Goal: Task Accomplishment & Management: Manage account settings

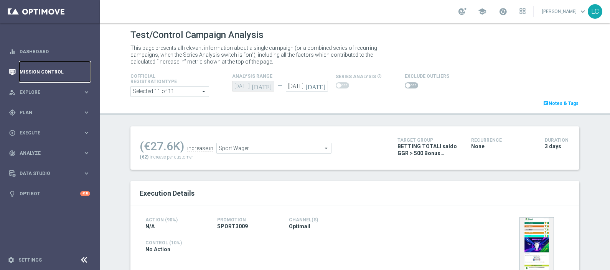
click at [52, 76] on link "Mission Control" at bounding box center [55, 72] width 71 height 20
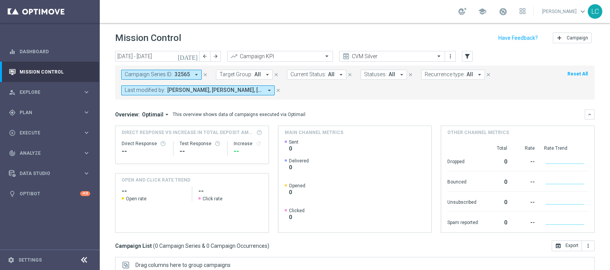
click at [203, 73] on icon "close" at bounding box center [204, 74] width 5 height 5
click at [153, 72] on span "Target Group:" at bounding box center [141, 74] width 33 height 7
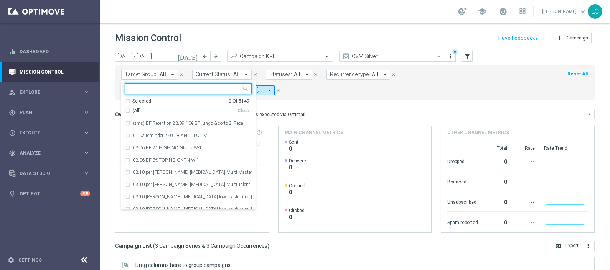
click at [164, 84] on div at bounding box center [183, 89] width 116 height 10
paste input "Active BETTING Master low TOTALI GGRnb>0"
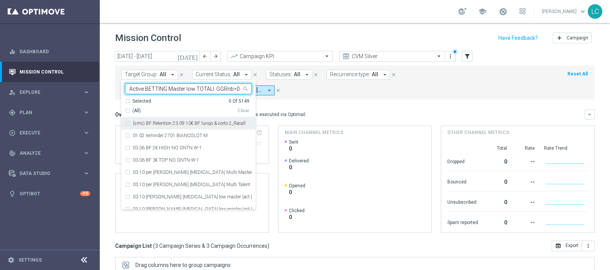
click at [202, 113] on div "(All)" at bounding box center [181, 111] width 112 height 7
type input "Active BETTING Master low TOTALI GGRnb>0"
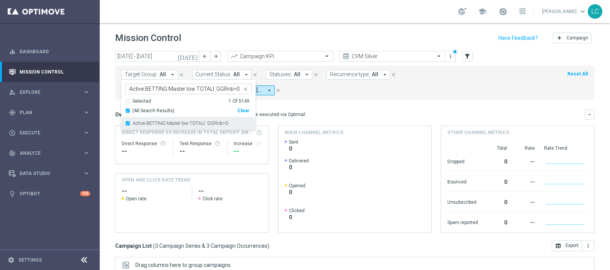
click at [194, 128] on div "Active BETTING Master low TOTALI GGRnb>0" at bounding box center [188, 123] width 127 height 12
click at [289, 100] on mini-dashboard "Overview: Optimail arrow_drop_down This overview shows data of campaigns execut…" at bounding box center [354, 170] width 479 height 141
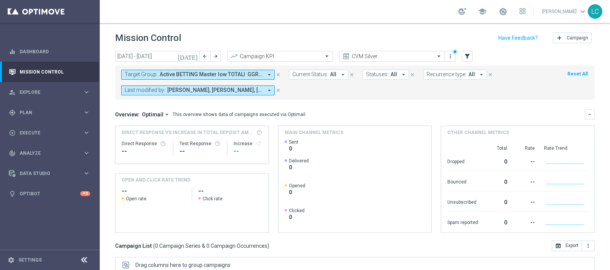
click at [199, 56] on button "[DATE]" at bounding box center [187, 57] width 23 height 12
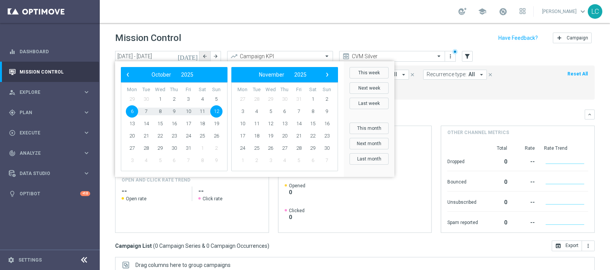
click at [205, 56] on icon "arrow_back" at bounding box center [204, 56] width 5 height 5
type input "29 Sep 2025 - 05 Oct 2025"
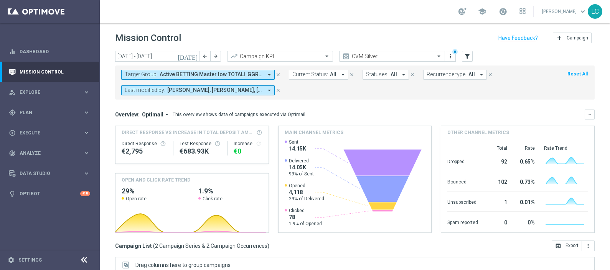
click at [168, 75] on span "Active BETTING Master low TOTALI GGRnb>0" at bounding box center [210, 74] width 103 height 7
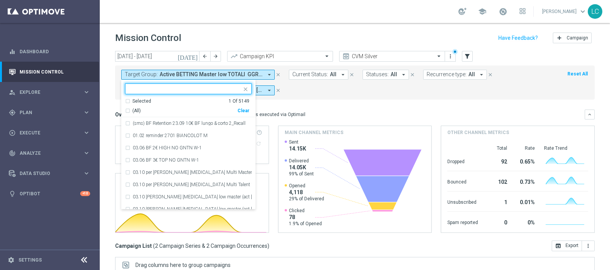
click at [128, 100] on div "Selected 1 Of 5149" at bounding box center [187, 101] width 124 height 7
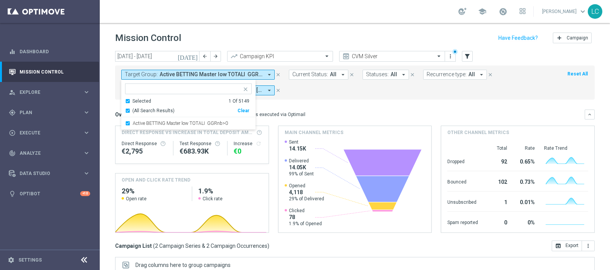
click at [312, 111] on div "Overview: Optimail arrow_drop_down This overview shows data of campaigns execut…" at bounding box center [349, 114] width 469 height 7
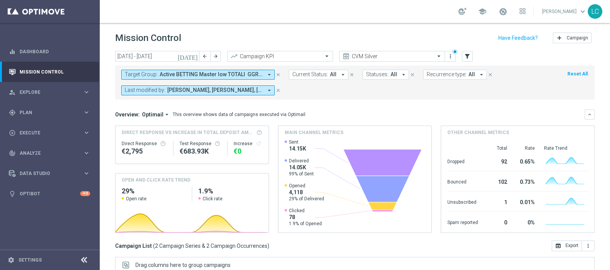
scroll to position [128, 0]
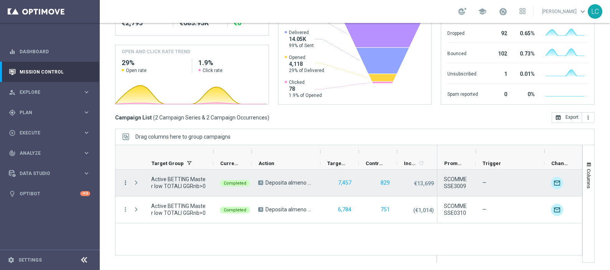
click at [127, 182] on icon "more_vert" at bounding box center [125, 182] width 7 height 7
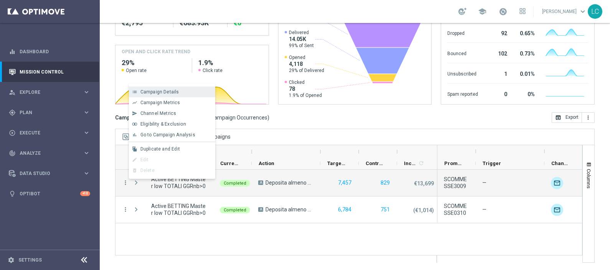
click at [161, 92] on span "Campaign Details" at bounding box center [159, 91] width 39 height 5
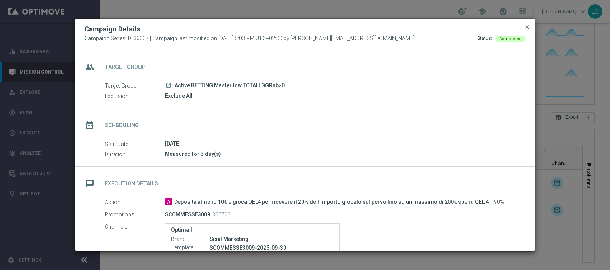
click at [527, 28] on span "close" at bounding box center [527, 27] width 6 height 6
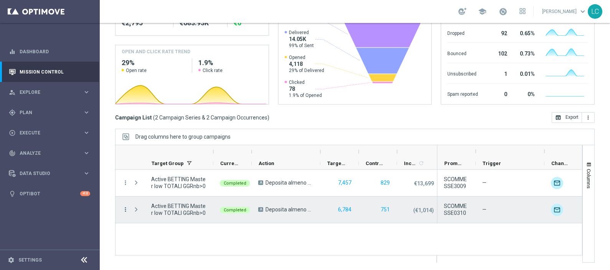
click at [125, 211] on icon "more_vert" at bounding box center [125, 209] width 7 height 7
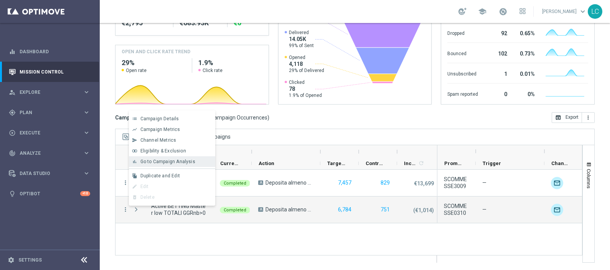
click at [157, 161] on span "Go to Campaign Analysis" at bounding box center [167, 161] width 55 height 5
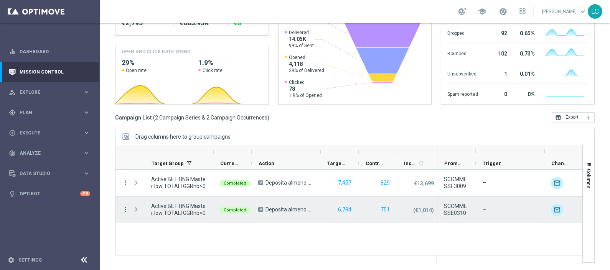
click at [124, 207] on icon "more_vert" at bounding box center [125, 209] width 7 height 7
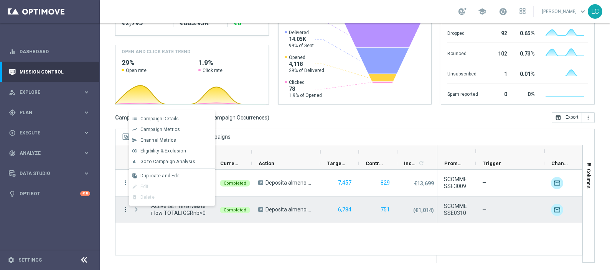
click at [124, 207] on icon "more_vert" at bounding box center [125, 209] width 7 height 7
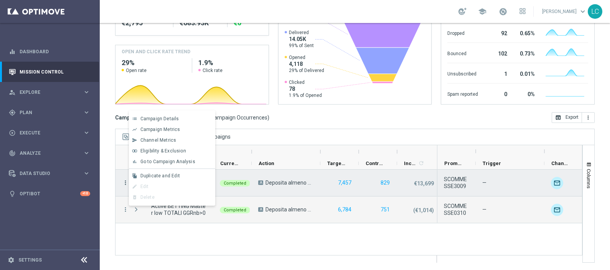
click at [125, 181] on icon "more_vert" at bounding box center [125, 182] width 7 height 7
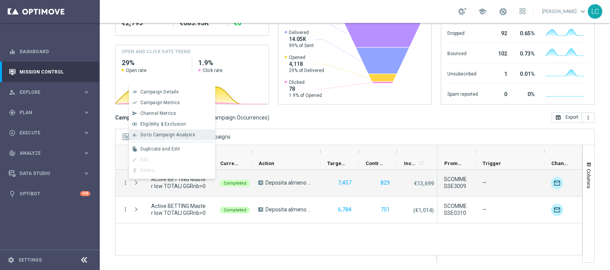
click at [175, 136] on span "Go to Campaign Analysis" at bounding box center [167, 134] width 55 height 5
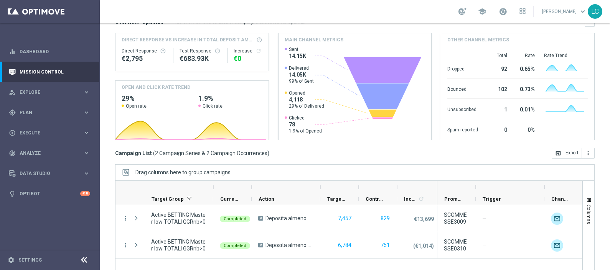
scroll to position [92, 0]
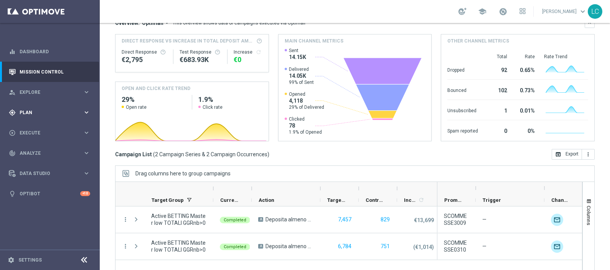
click at [20, 113] on span "Plan" at bounding box center [51, 112] width 63 height 5
click at [38, 150] on span "Templates" at bounding box center [47, 151] width 55 height 5
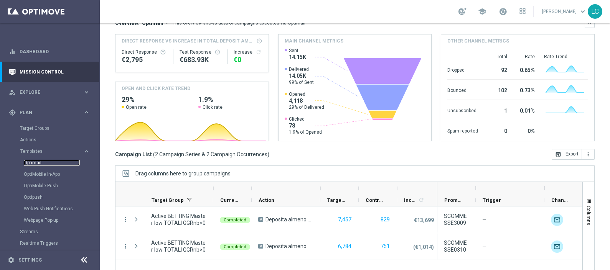
click at [39, 165] on link "Optimail" at bounding box center [52, 163] width 56 height 6
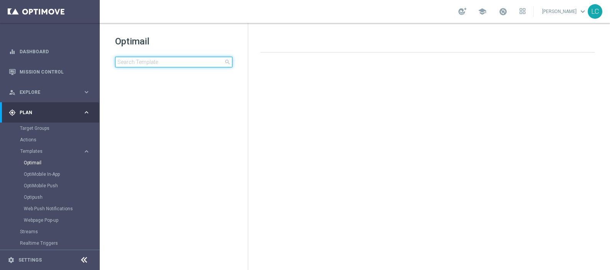
click at [148, 63] on input at bounding box center [173, 62] width 117 height 11
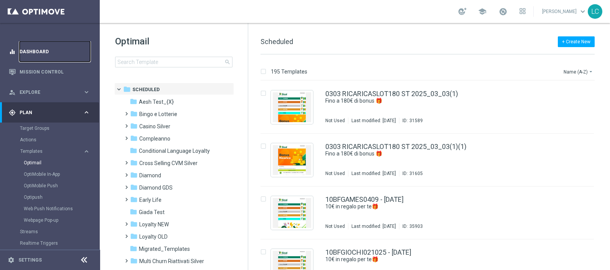
click at [31, 51] on link "Dashboard" at bounding box center [55, 51] width 71 height 20
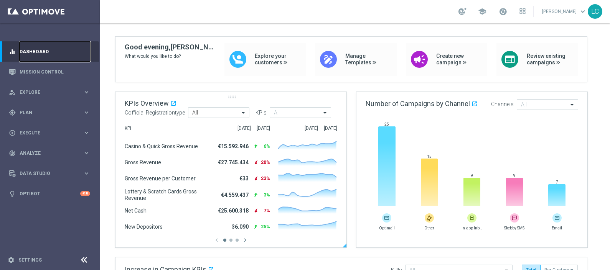
scroll to position [51, 0]
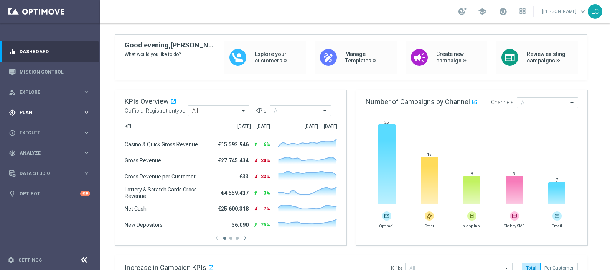
click at [75, 111] on span "Plan" at bounding box center [51, 112] width 63 height 5
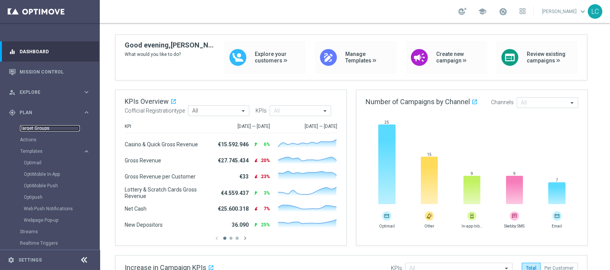
click at [44, 129] on link "Target Groups" at bounding box center [50, 128] width 60 height 6
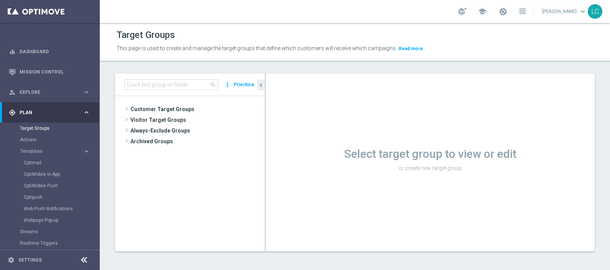
drag, startPoint x: 148, startPoint y: 78, endPoint x: 148, endPoint y: 88, distance: 10.0
click at [148, 88] on div "search more_vert Prioritize" at bounding box center [190, 85] width 150 height 23
click at [148, 88] on input at bounding box center [171, 84] width 94 height 11
type input "b"
type input "n"
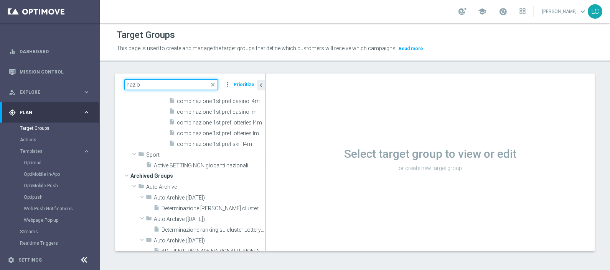
scroll to position [95, 0]
type input "nazio"
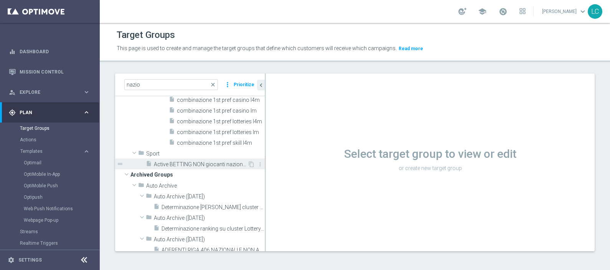
click at [181, 162] on span "Active BETTING NON giocanti nazionali" at bounding box center [201, 164] width 94 height 7
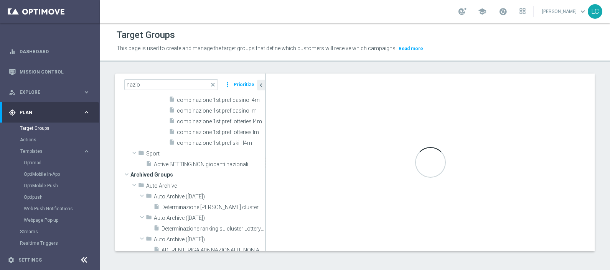
scroll to position [0, 0]
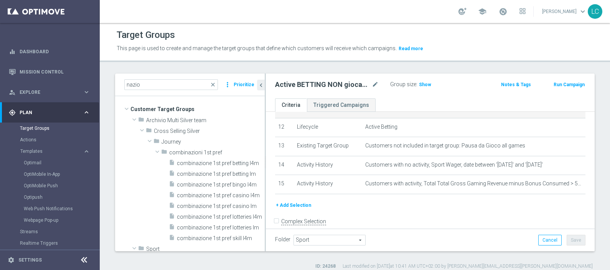
scroll to position [230, 0]
click at [421, 84] on span "Show" at bounding box center [425, 84] width 12 height 5
click at [292, 201] on button "+ Add Selection" at bounding box center [293, 205] width 37 height 8
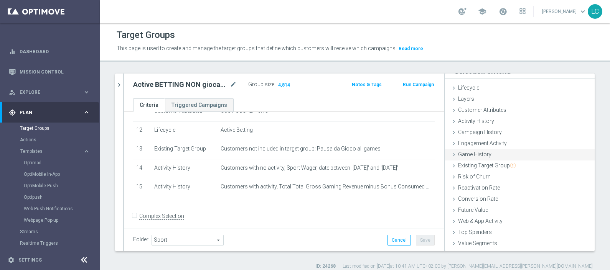
scroll to position [7, 0]
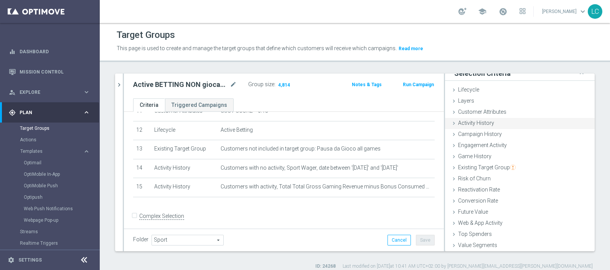
click at [467, 119] on div "Activity History done" at bounding box center [520, 124] width 150 height 12
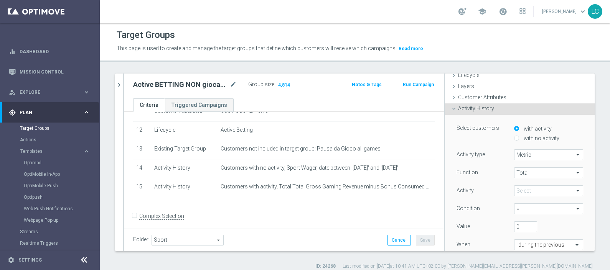
scroll to position [23, 0]
click at [514, 136] on input "with no activity" at bounding box center [516, 137] width 5 height 5
radio input "true"
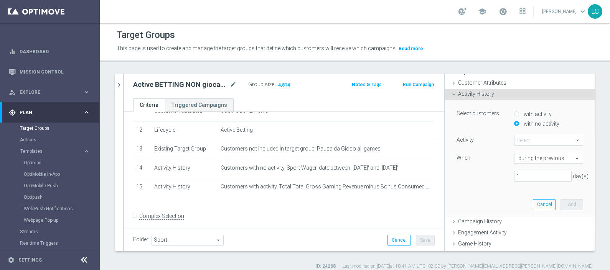
scroll to position [37, 0]
click at [519, 138] on span at bounding box center [548, 140] width 68 height 10
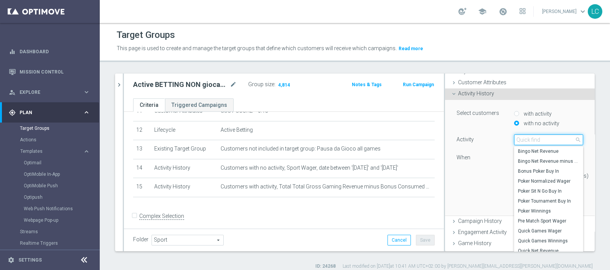
click at [519, 138] on input "search" at bounding box center [548, 140] width 69 height 11
type input "sport wager"
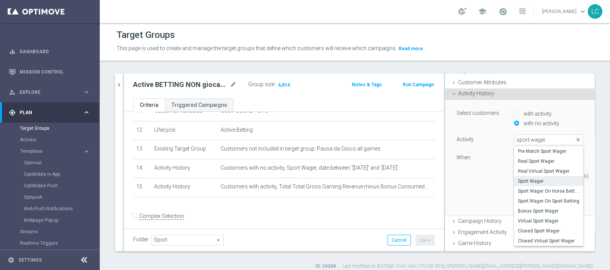
click at [521, 181] on span "Sport Wager" at bounding box center [548, 181] width 61 height 6
type input "Sport Wager"
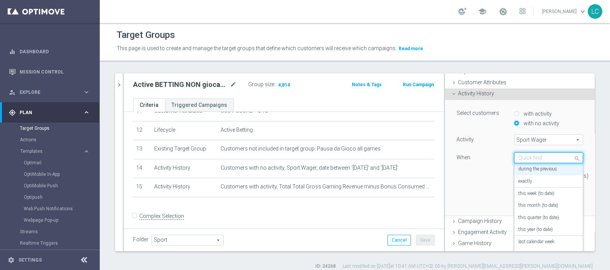
click at [519, 155] on input "text" at bounding box center [540, 158] width 45 height 7
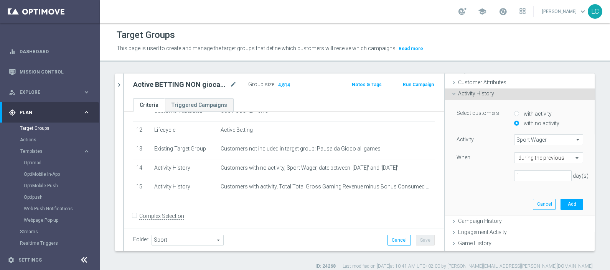
click at [478, 161] on div "When" at bounding box center [479, 159] width 58 height 12
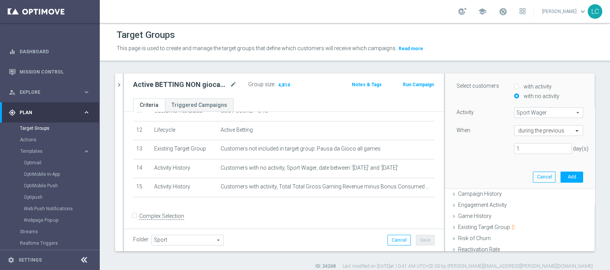
scroll to position [54, 0]
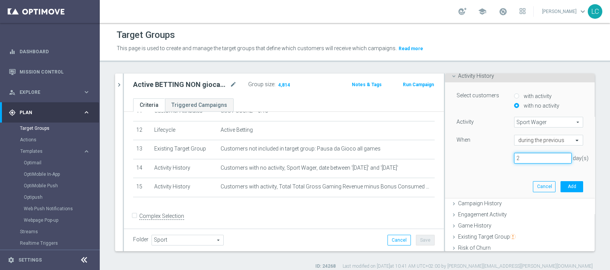
click at [552, 156] on input "2" at bounding box center [543, 158] width 58 height 11
type input "3"
click at [552, 156] on input "3" at bounding box center [543, 158] width 58 height 11
click at [560, 183] on button "Add" at bounding box center [571, 186] width 23 height 11
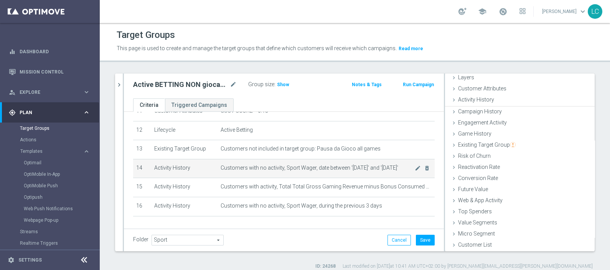
scroll to position [30, 0]
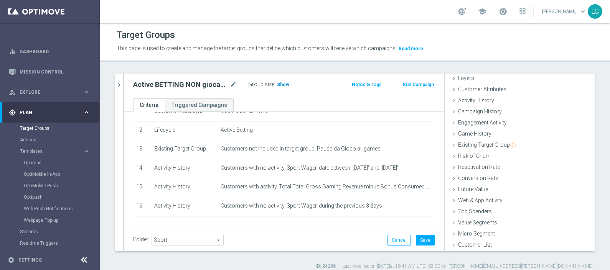
click at [279, 84] on span "Show" at bounding box center [283, 84] width 12 height 5
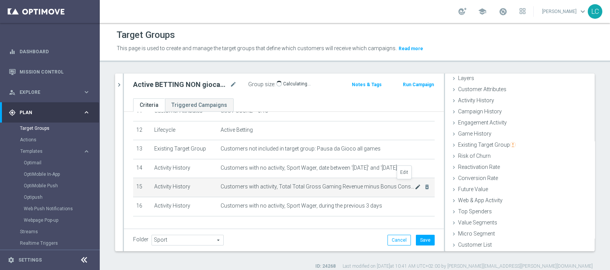
click at [414, 184] on icon "mode_edit" at bounding box center [417, 187] width 6 height 6
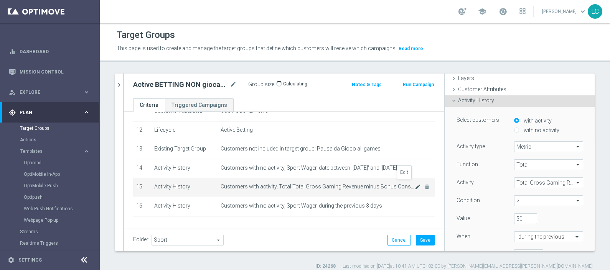
scroll to position [54, 0]
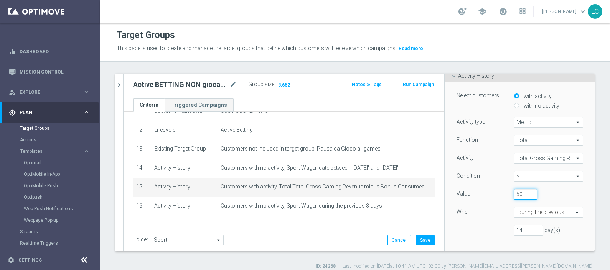
drag, startPoint x: 511, startPoint y: 194, endPoint x: 493, endPoint y: 197, distance: 18.7
click at [493, 197] on div "Value 50" at bounding box center [519, 195] width 138 height 12
click at [493, 197] on div "Value" at bounding box center [479, 195] width 58 height 12
drag, startPoint x: 514, startPoint y: 189, endPoint x: 477, endPoint y: 191, distance: 36.5
click at [477, 191] on div "Value 50" at bounding box center [519, 195] width 138 height 12
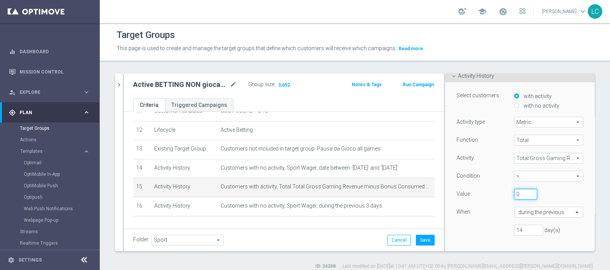
type input "0"
drag, startPoint x: 515, startPoint y: 229, endPoint x: 483, endPoint y: 227, distance: 31.9
click at [483, 227] on div "14 day(s)" at bounding box center [519, 230] width 138 height 11
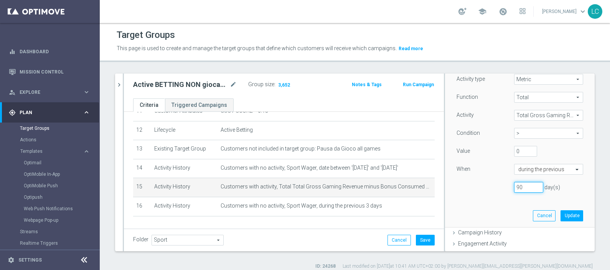
scroll to position [98, 0]
type input "90"
click at [560, 216] on button "Update" at bounding box center [571, 215] width 23 height 11
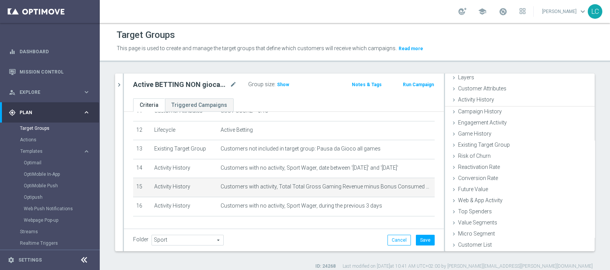
scroll to position [30, 0]
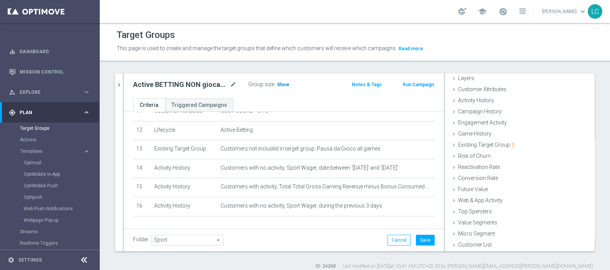
click at [281, 82] on span "Show" at bounding box center [283, 84] width 12 height 5
click at [418, 240] on button "Save" at bounding box center [425, 240] width 19 height 11
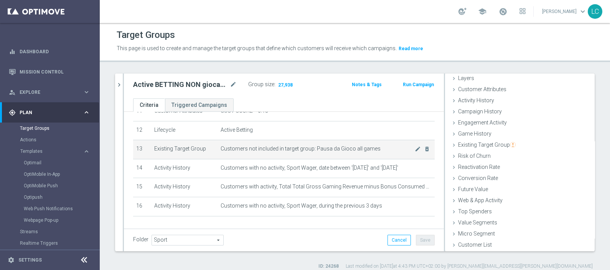
scroll to position [246, 0]
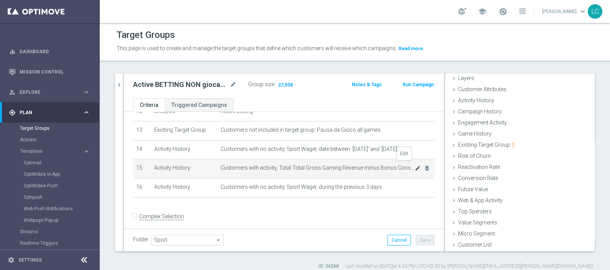
click at [414, 166] on icon "mode_edit" at bounding box center [417, 168] width 6 height 6
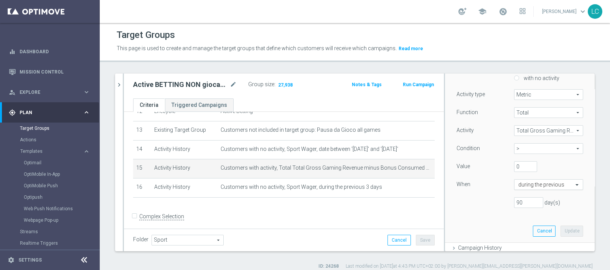
scroll to position [82, 0]
drag, startPoint x: 513, startPoint y: 203, endPoint x: 477, endPoint y: 199, distance: 35.8
click at [477, 199] on div "90 day(s)" at bounding box center [519, 202] width 138 height 11
type input "14"
click at [560, 228] on button "Update" at bounding box center [571, 230] width 23 height 11
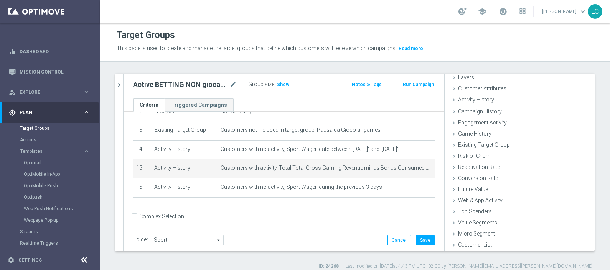
scroll to position [30, 0]
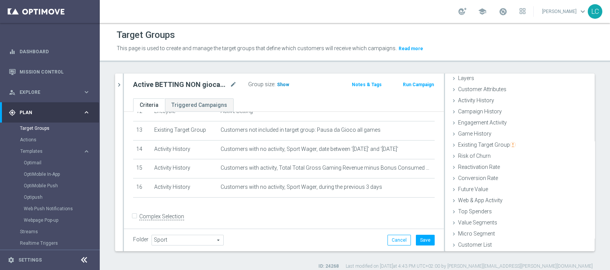
click at [278, 83] on span "Show" at bounding box center [283, 84] width 12 height 5
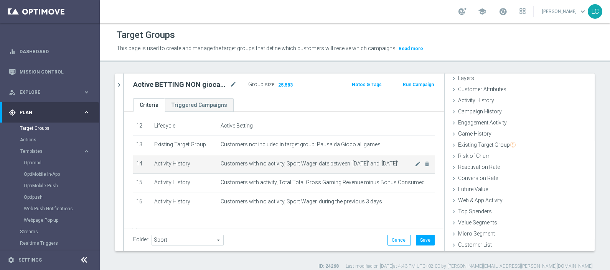
scroll to position [232, 0]
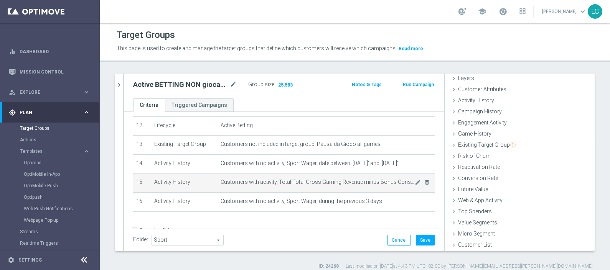
click at [349, 181] on span "Customers with activity, Total Total Gross Gaming Revenue minus Bonus Consumed …" at bounding box center [317, 182] width 194 height 7
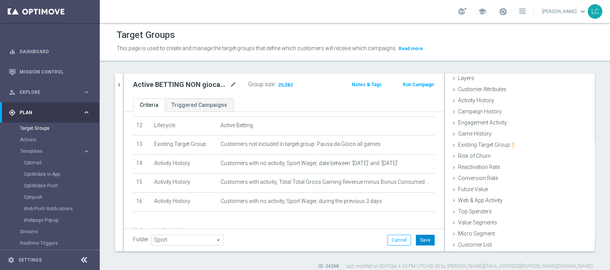
click at [417, 237] on button "Save" at bounding box center [425, 240] width 19 height 11
click at [230, 81] on icon "mode_edit" at bounding box center [233, 84] width 7 height 9
type input "Active BETTING NON giocanti nazionali GGRnb>0 L2W"
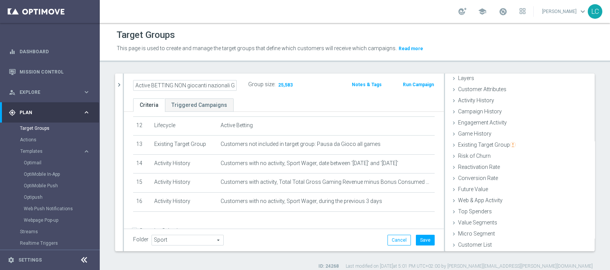
click at [338, 253] on div "nazio close more_vert Prioritize Customer Target Groups library_add create_new_…" at bounding box center [355, 172] width 510 height 196
click at [421, 242] on button "Save" at bounding box center [425, 240] width 19 height 11
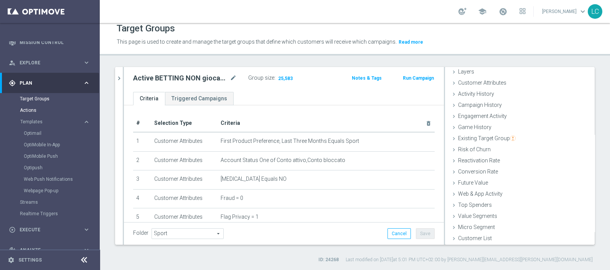
scroll to position [33, 0]
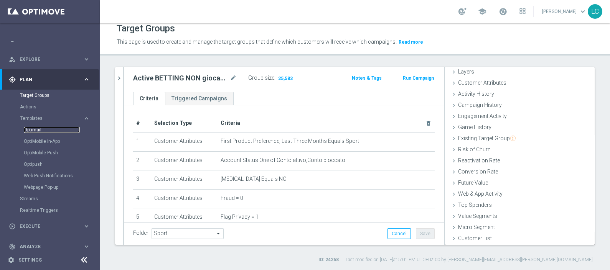
click at [37, 130] on link "Optimail" at bounding box center [52, 130] width 56 height 6
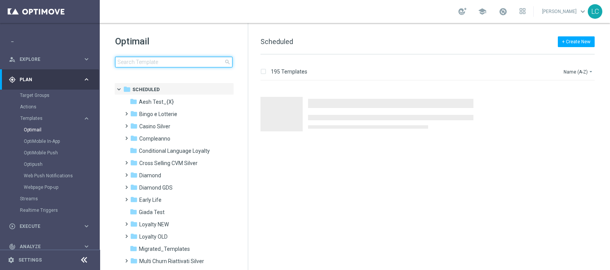
click at [186, 57] on input at bounding box center [173, 62] width 117 height 11
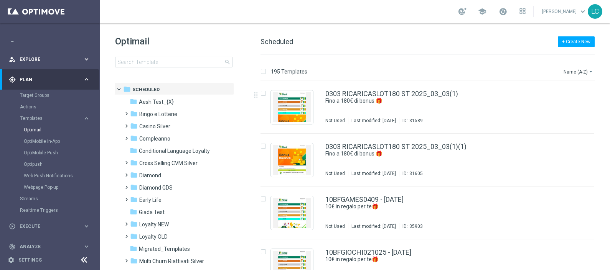
click at [36, 59] on span "Explore" at bounding box center [51, 59] width 63 height 5
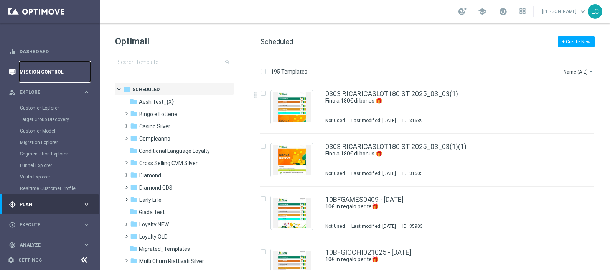
click at [38, 66] on link "Mission Control" at bounding box center [55, 72] width 71 height 20
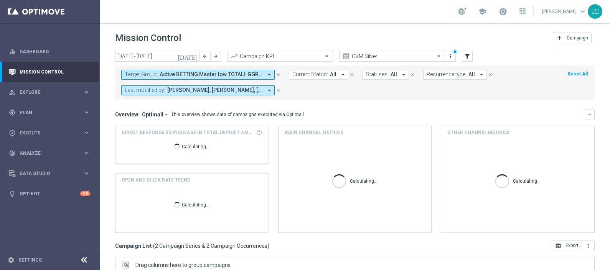
click at [280, 74] on icon "close" at bounding box center [277, 74] width 5 height 5
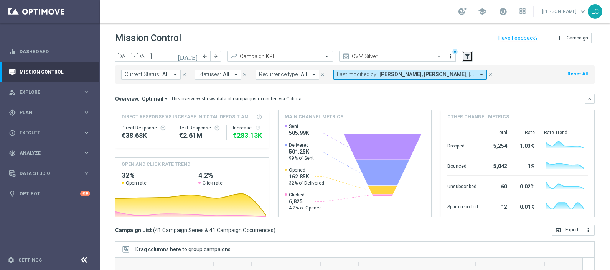
click at [464, 58] on icon "filter_alt" at bounding box center [466, 56] width 7 height 7
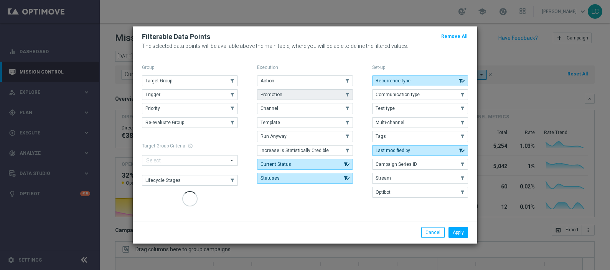
click at [280, 97] on span "Promotion" at bounding box center [271, 94] width 22 height 5
click at [458, 233] on button "Apply" at bounding box center [458, 232] width 20 height 11
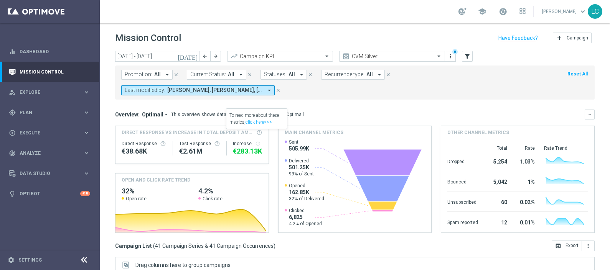
click at [138, 76] on span "Promotion:" at bounding box center [139, 74] width 28 height 7
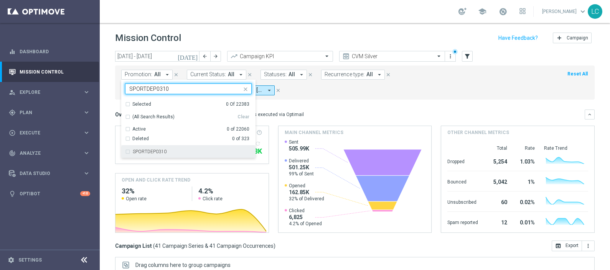
click at [154, 150] on label "SPORTDEP0310" at bounding box center [150, 152] width 34 height 5
type input "SPORTDEP0310"
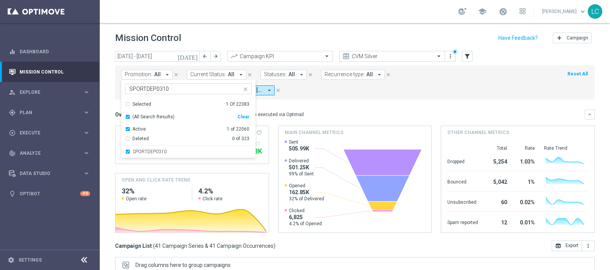
click at [249, 87] on span at bounding box center [247, 89] width 10 height 10
click at [242, 88] on button "close" at bounding box center [245, 88] width 6 height 6
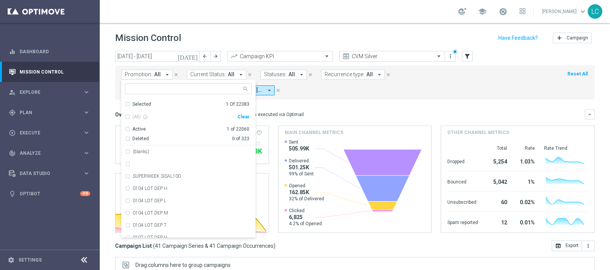
click at [233, 88] on input "text" at bounding box center [185, 89] width 112 height 7
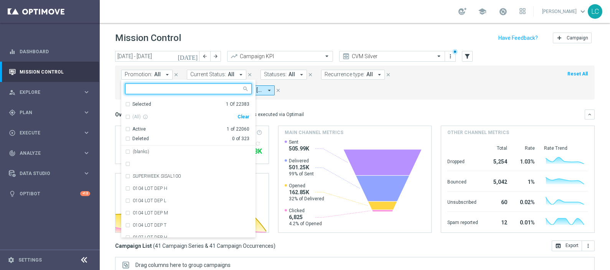
paste input "SPORTDEPH0310"
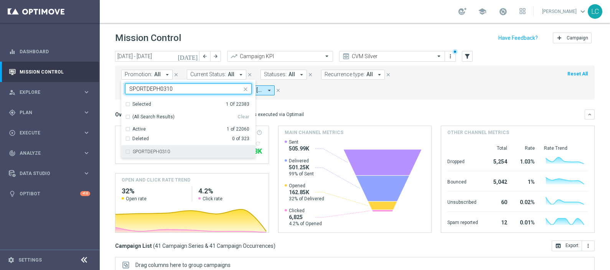
click at [175, 149] on div "SPORTDEPH0310" at bounding box center [188, 152] width 127 height 12
type input "SPORTDEPH0310"
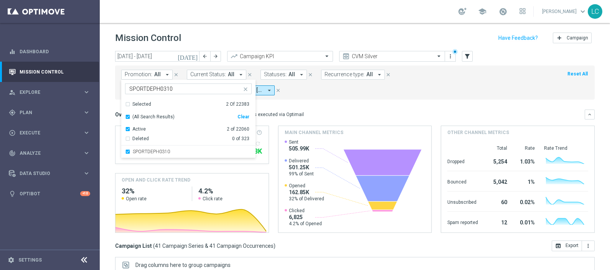
click at [245, 88] on icon "close" at bounding box center [245, 89] width 6 height 6
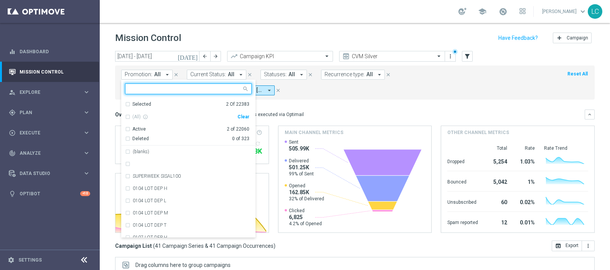
click at [204, 92] on input "text" at bounding box center [185, 89] width 112 height 7
paste input "SPORTDEPCB0310"
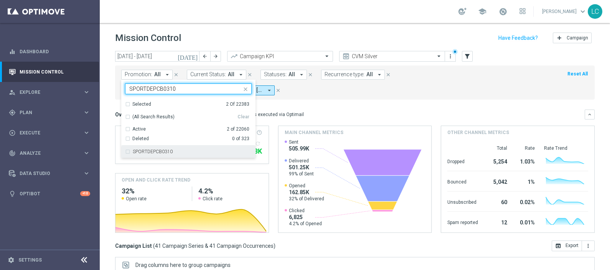
click at [197, 152] on div "SPORTDEPCB0310" at bounding box center [192, 152] width 119 height 5
type input "SPORTDEPCB0310"
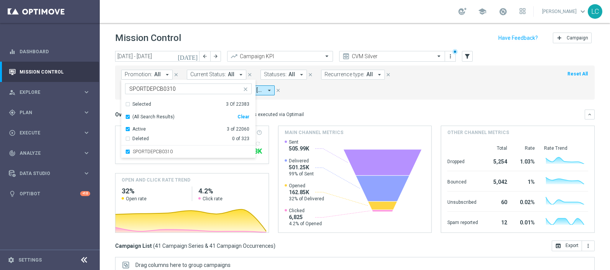
click at [354, 100] on mini-dashboard "Overview: Optimail arrow_drop_down This overview shows data of campaigns execut…" at bounding box center [354, 170] width 479 height 141
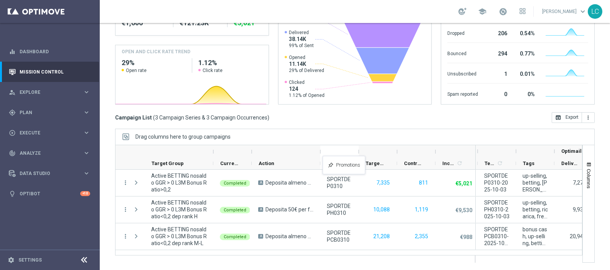
drag, startPoint x: 451, startPoint y: 163, endPoint x: 327, endPoint y: 161, distance: 124.2
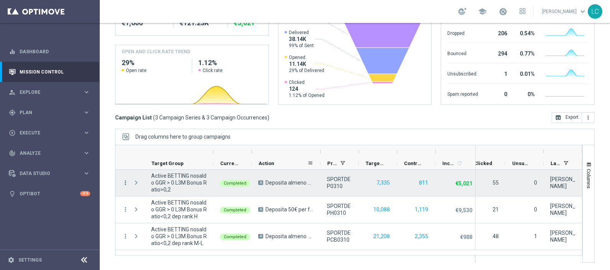
click at [127, 184] on icon "more_vert" at bounding box center [125, 182] width 7 height 7
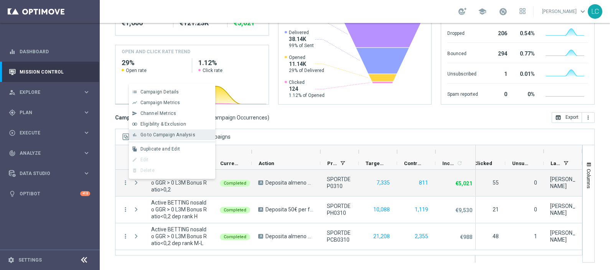
click at [178, 136] on span "Go to Campaign Analysis" at bounding box center [167, 134] width 55 height 5
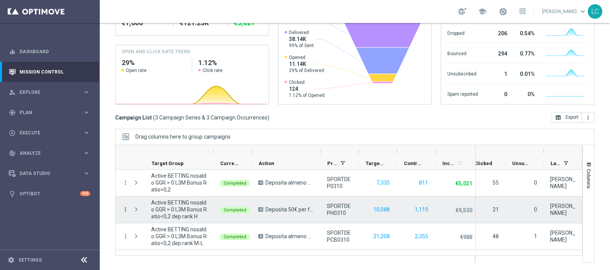
click at [125, 210] on icon "more_vert" at bounding box center [125, 209] width 7 height 7
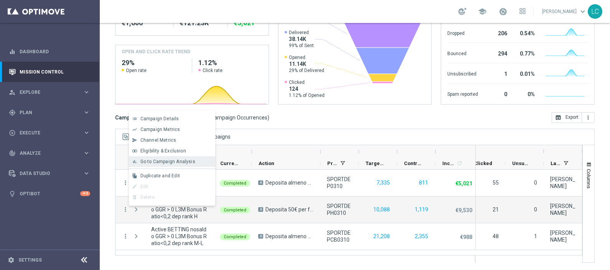
click at [156, 162] on span "Go to Campaign Analysis" at bounding box center [167, 161] width 55 height 5
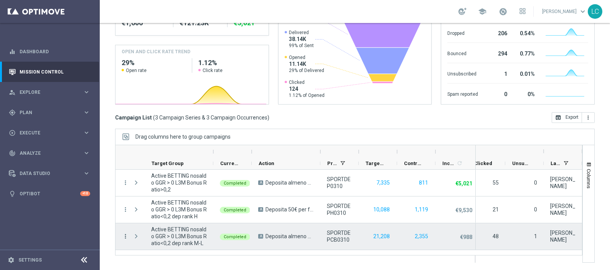
click at [123, 234] on icon "more_vert" at bounding box center [125, 236] width 7 height 7
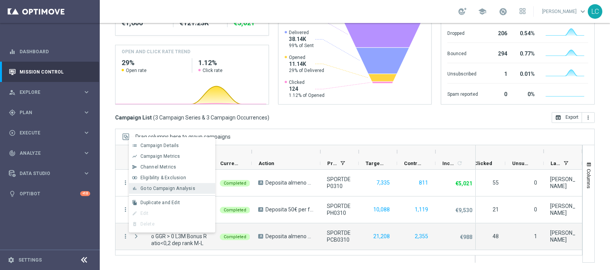
click at [161, 187] on span "Go to Campaign Analysis" at bounding box center [167, 188] width 55 height 5
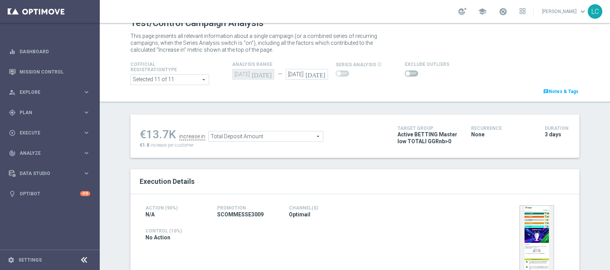
scroll to position [11, 0]
click at [253, 136] on span "Total Deposit Amount" at bounding box center [266, 137] width 114 height 10
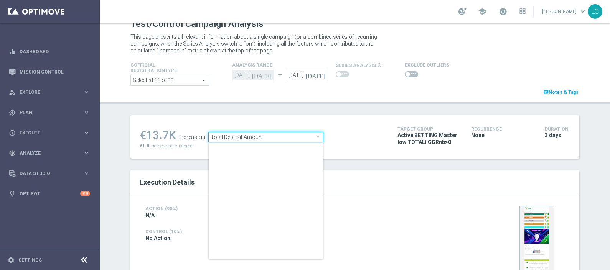
scroll to position [119, 0]
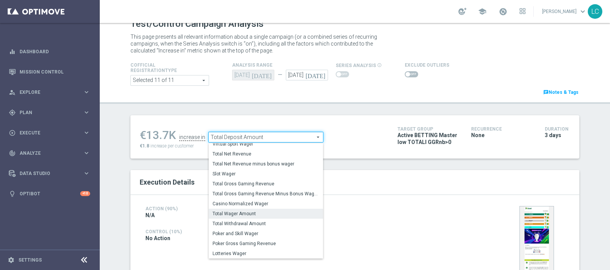
click at [246, 214] on span "Total Wager Amount" at bounding box center [265, 214] width 107 height 6
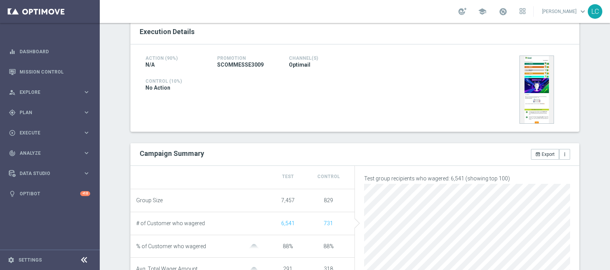
scroll to position [112, 0]
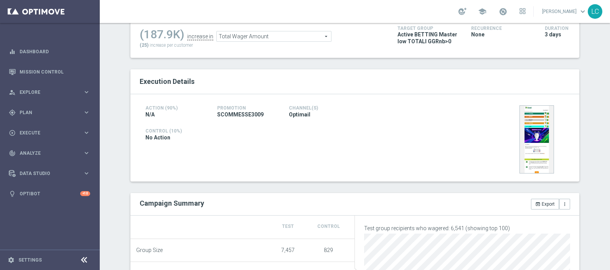
click at [272, 35] on span "Total Wager Amount" at bounding box center [274, 36] width 114 height 10
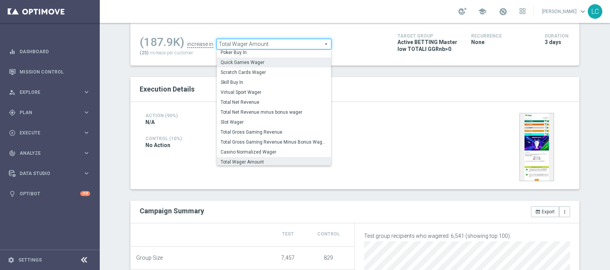
scroll to position [81, 0]
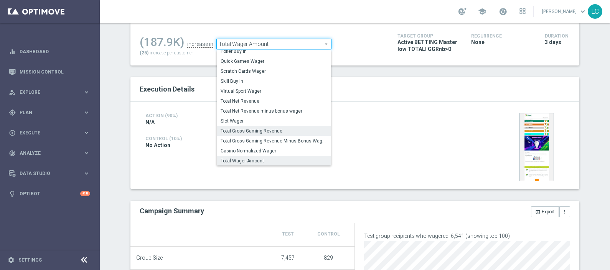
click at [263, 127] on label "Total Gross Gaming Revenue" at bounding box center [274, 131] width 114 height 10
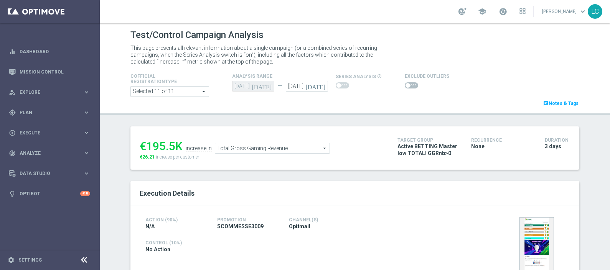
click at [264, 150] on span "Total Gross Gaming Revenue" at bounding box center [272, 148] width 114 height 10
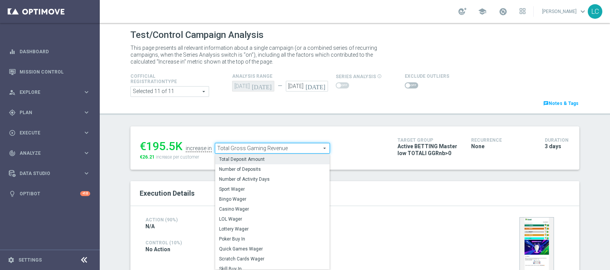
click at [263, 157] on span "Total Deposit Amount" at bounding box center [272, 159] width 107 height 6
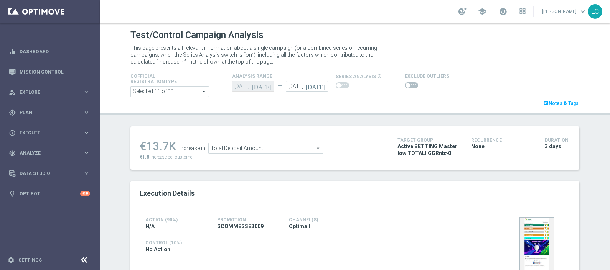
click at [247, 147] on span "Total Deposit Amount" at bounding box center [266, 148] width 114 height 10
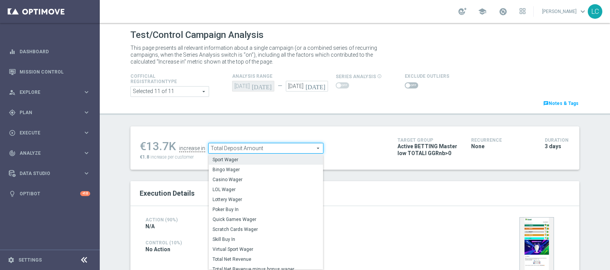
scroll to position [28, 0]
click at [236, 159] on span "Sport Wager" at bounding box center [265, 160] width 107 height 6
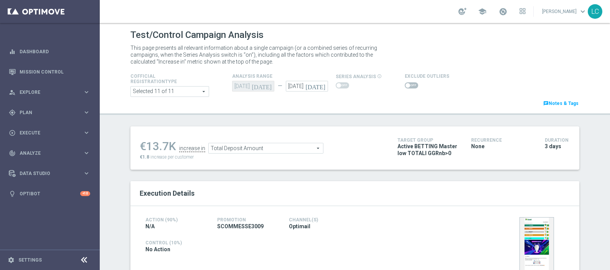
type input "Sport Wager"
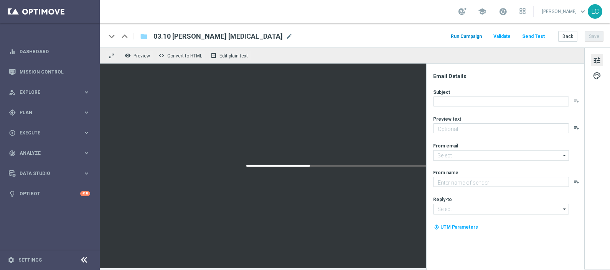
type textarea "Rimani informato su tutte le novità"
type input "newsletter@comunicazioni.sisal.it"
type textarea "Sisal"
type input "info@sisal.it"
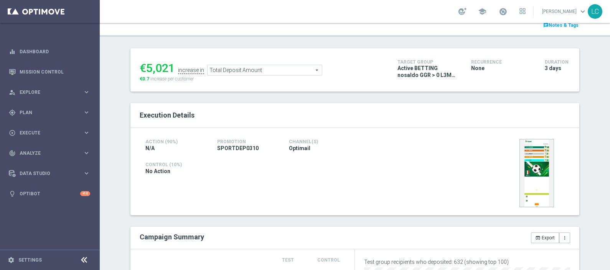
scroll to position [77, 0]
click at [265, 76] on div "€5,021 increase in Total Deposit Amount Total Deposit Amount arrow_drop_down se…" at bounding box center [263, 70] width 246 height 25
click at [267, 69] on span "Total Deposit Amount" at bounding box center [264, 71] width 114 height 10
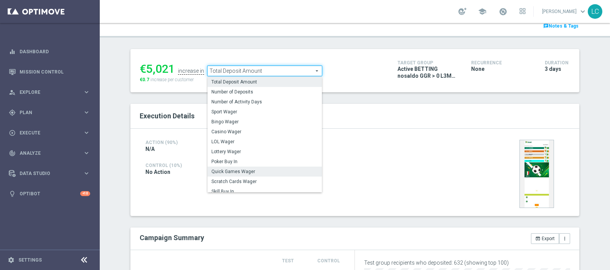
scroll to position [119, 0]
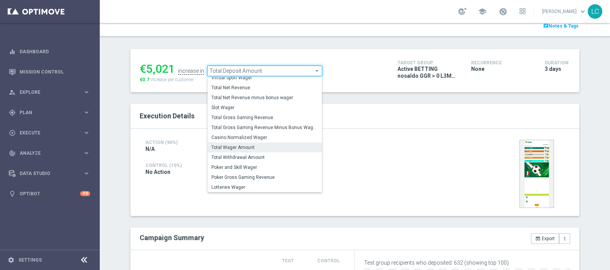
click at [237, 146] on span "Total Wager Amount" at bounding box center [264, 148] width 107 height 6
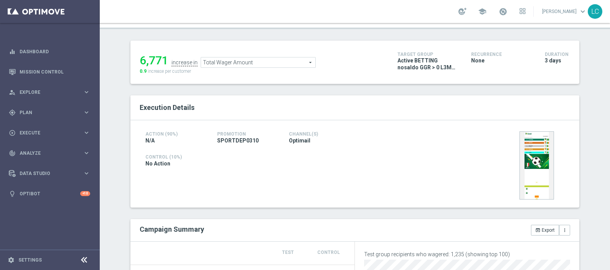
scroll to position [85, 0]
click at [261, 60] on span "Total Wager Amount" at bounding box center [258, 64] width 114 height 10
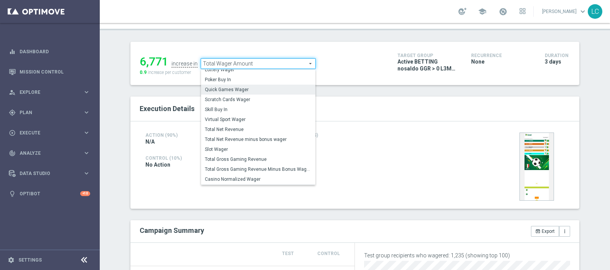
scroll to position [72, 0]
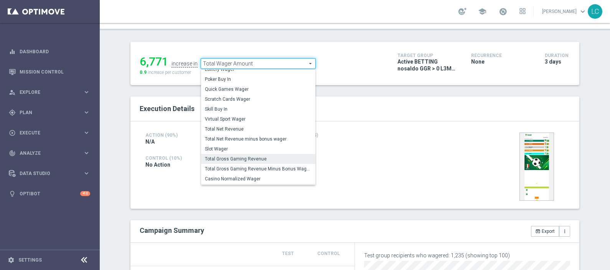
click at [255, 161] on span "Total Gross Gaming Revenue" at bounding box center [258, 159] width 107 height 6
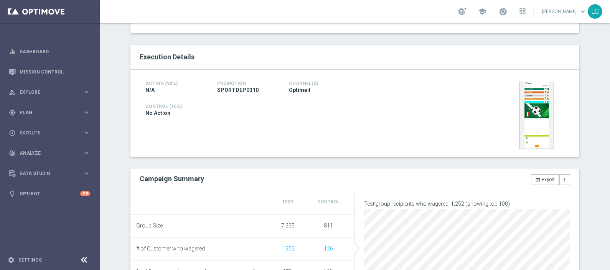
scroll to position [85, 0]
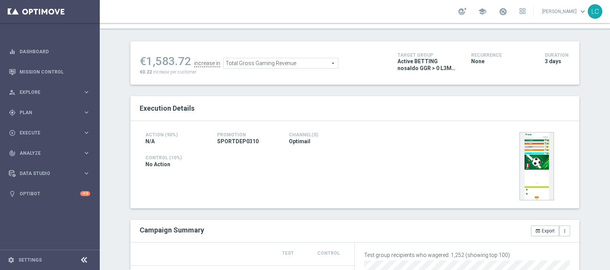
click at [265, 68] on div "Total Gross Gaming Revenue Total Gross Gaming Revenue arrow_drop_down search" at bounding box center [280, 63] width 115 height 11
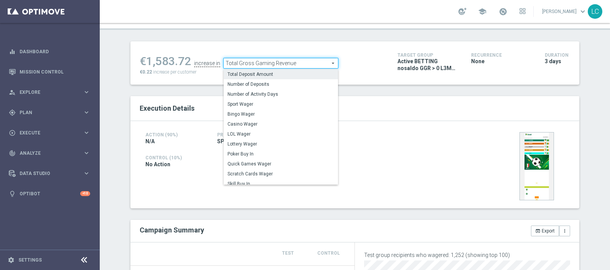
click at [268, 74] on span "Total Deposit Amount" at bounding box center [280, 74] width 107 height 6
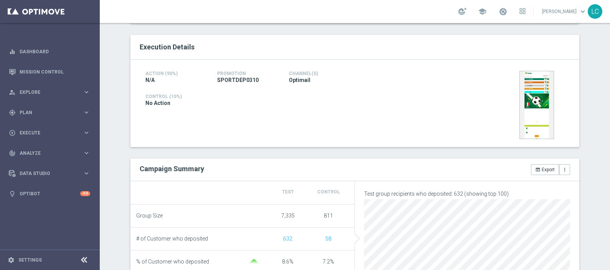
scroll to position [92, 0]
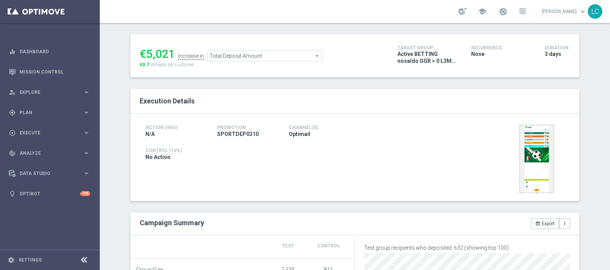
click at [260, 53] on span "Total Deposit Amount" at bounding box center [264, 56] width 114 height 10
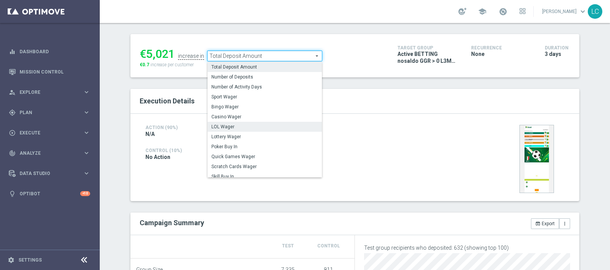
scroll to position [13, 0]
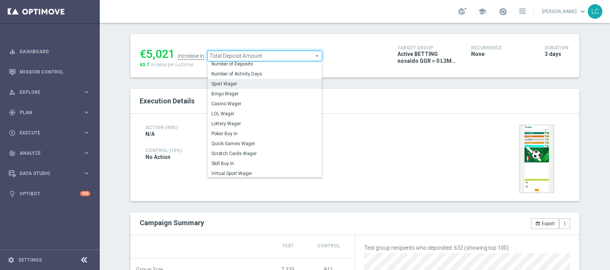
click at [234, 79] on label "Sport Wager" at bounding box center [264, 84] width 114 height 10
type input "Sport Wager"
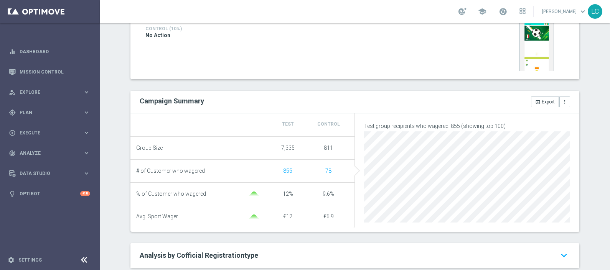
scroll to position [67, 0]
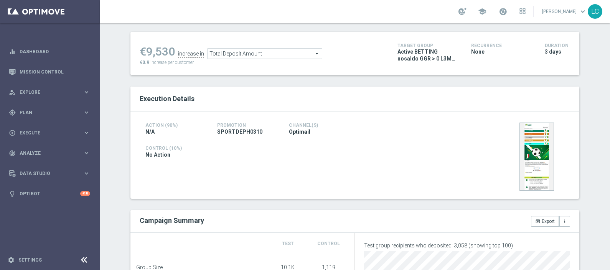
scroll to position [106, 0]
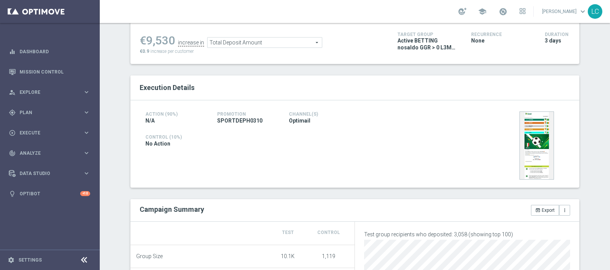
click at [293, 40] on span "Total Deposit Amount" at bounding box center [264, 43] width 114 height 10
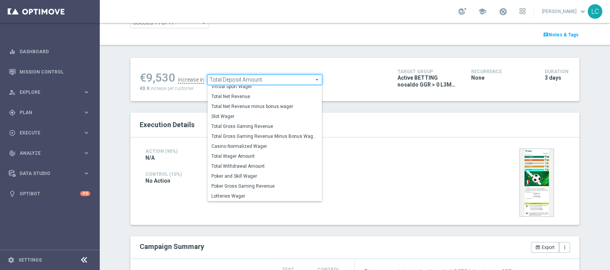
scroll to position [119, 0]
click at [248, 154] on span "Total Wager Amount" at bounding box center [264, 157] width 107 height 6
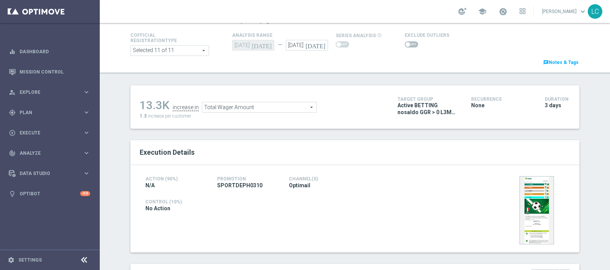
scroll to position [41, 0]
click at [273, 107] on span "Total Wager Amount" at bounding box center [259, 108] width 114 height 10
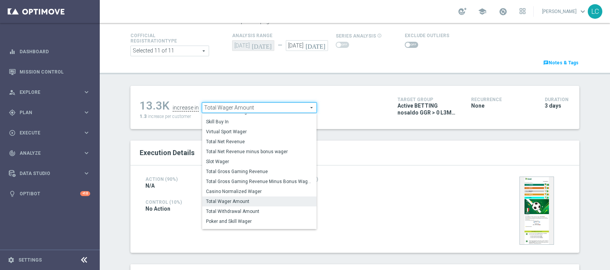
scroll to position [103, 0]
click at [251, 167] on label "Total Gross Gaming Revenue" at bounding box center [259, 172] width 114 height 10
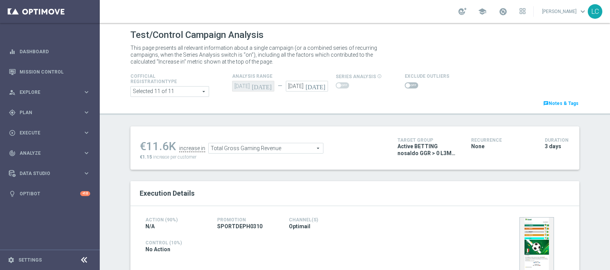
click at [288, 151] on span "Total Gross Gaming Revenue" at bounding box center [266, 148] width 114 height 10
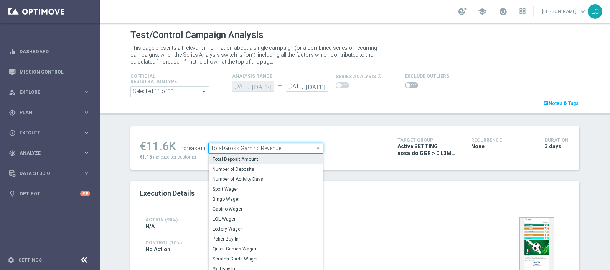
click at [278, 162] on span "Total Deposit Amount" at bounding box center [265, 159] width 107 height 6
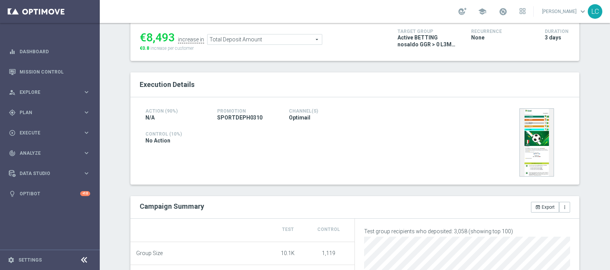
scroll to position [107, 0]
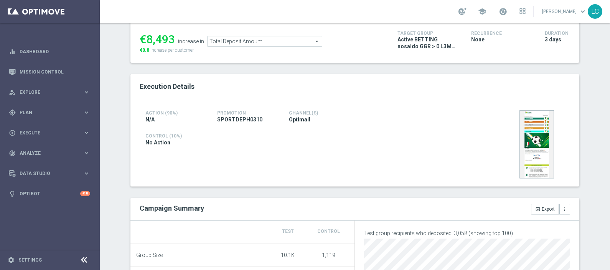
click at [269, 41] on span "Total Deposit Amount" at bounding box center [264, 41] width 114 height 10
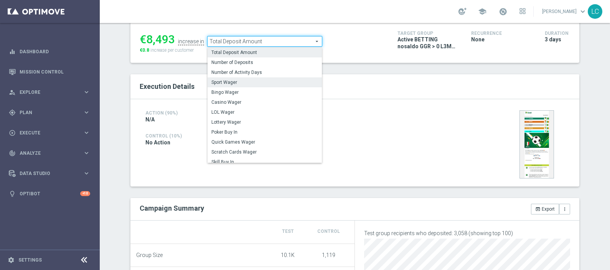
click at [256, 81] on span "Sport Wager" at bounding box center [264, 82] width 107 height 6
type input "Sport Wager"
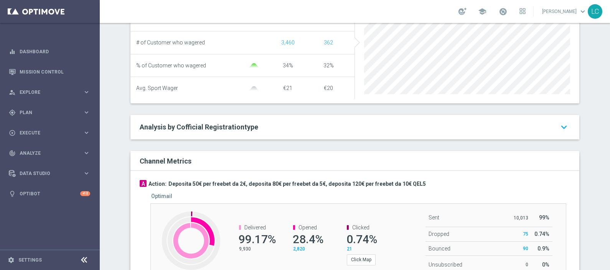
scroll to position [343, 0]
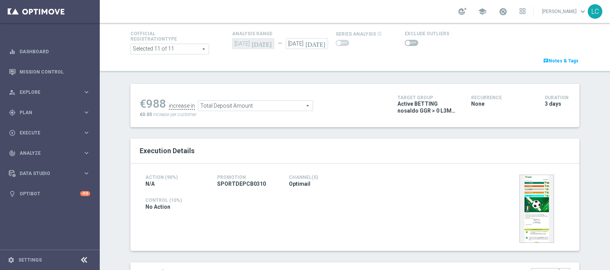
scroll to position [43, 0]
click at [274, 99] on ul "€988 increase in Total Deposit Amount Total Deposit Amount arrow_drop_down sear…" at bounding box center [263, 102] width 250 height 18
click at [274, 100] on span "Total Deposit Amount" at bounding box center [255, 105] width 114 height 10
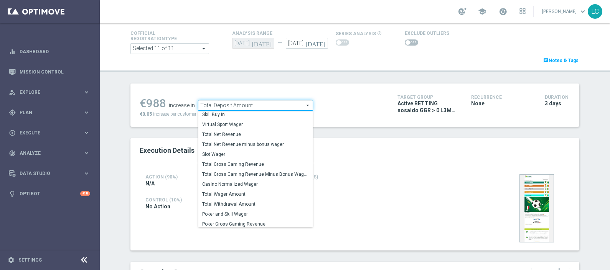
scroll to position [119, 0]
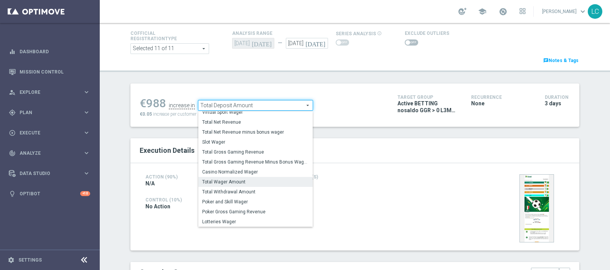
click at [229, 179] on span "Total Wager Amount" at bounding box center [255, 182] width 107 height 6
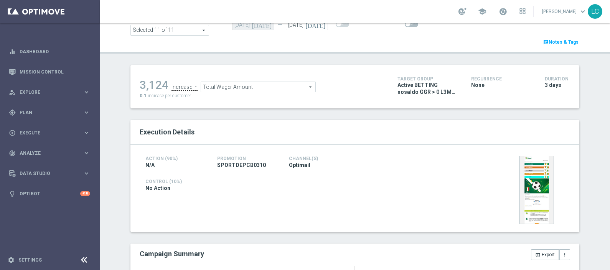
scroll to position [60, 0]
click at [258, 89] on span "Total Wager Amount" at bounding box center [258, 88] width 114 height 10
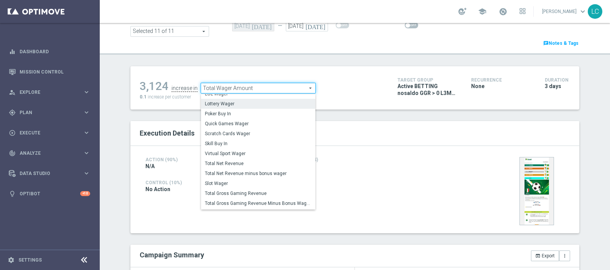
scroll to position [63, 0]
click at [244, 190] on span "Total Gross Gaming Revenue" at bounding box center [258, 193] width 107 height 6
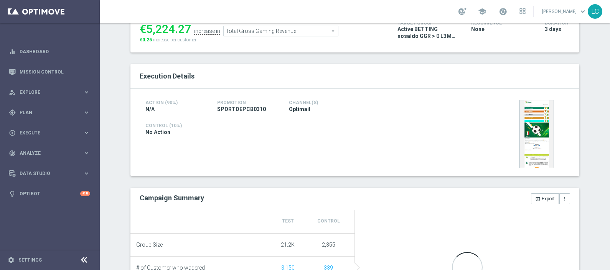
scroll to position [129, 0]
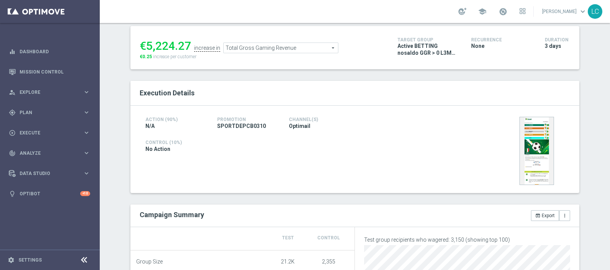
scroll to position [97, 0]
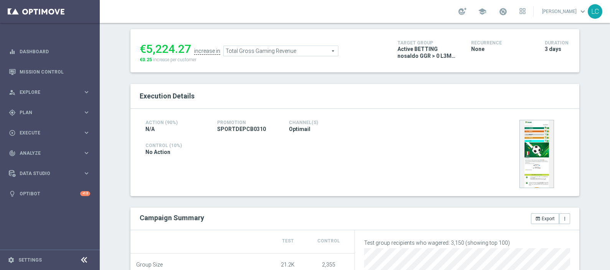
drag, startPoint x: 272, startPoint y: 137, endPoint x: 256, endPoint y: 55, distance: 83.6
click at [256, 55] on span "Total Gross Gaming Revenue" at bounding box center [280, 51] width 114 height 10
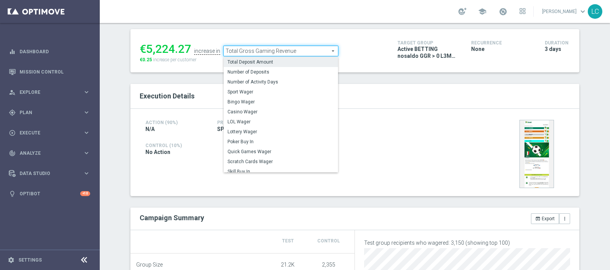
click at [255, 63] on span "Total Deposit Amount" at bounding box center [280, 62] width 107 height 6
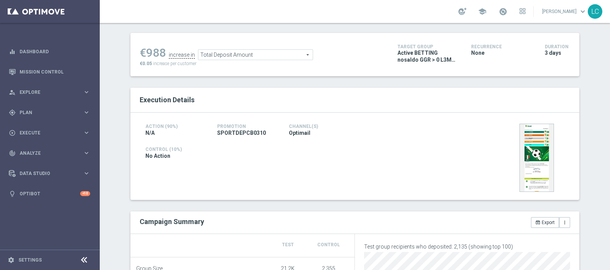
scroll to position [90, 0]
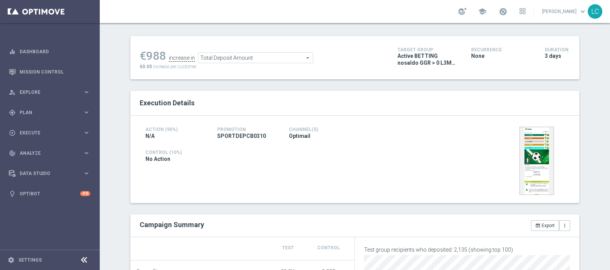
click at [274, 57] on span "Total Deposit Amount" at bounding box center [255, 58] width 114 height 10
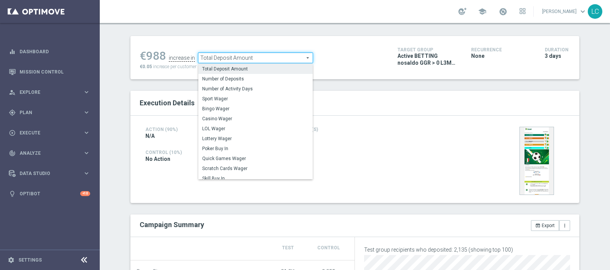
scroll to position [0, 0]
click at [236, 101] on label "Sport Wager" at bounding box center [255, 99] width 114 height 10
type input "Sport Wager"
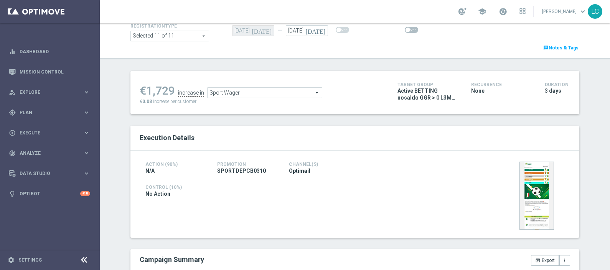
scroll to position [48, 0]
